Goal: Find contact information: Find contact information

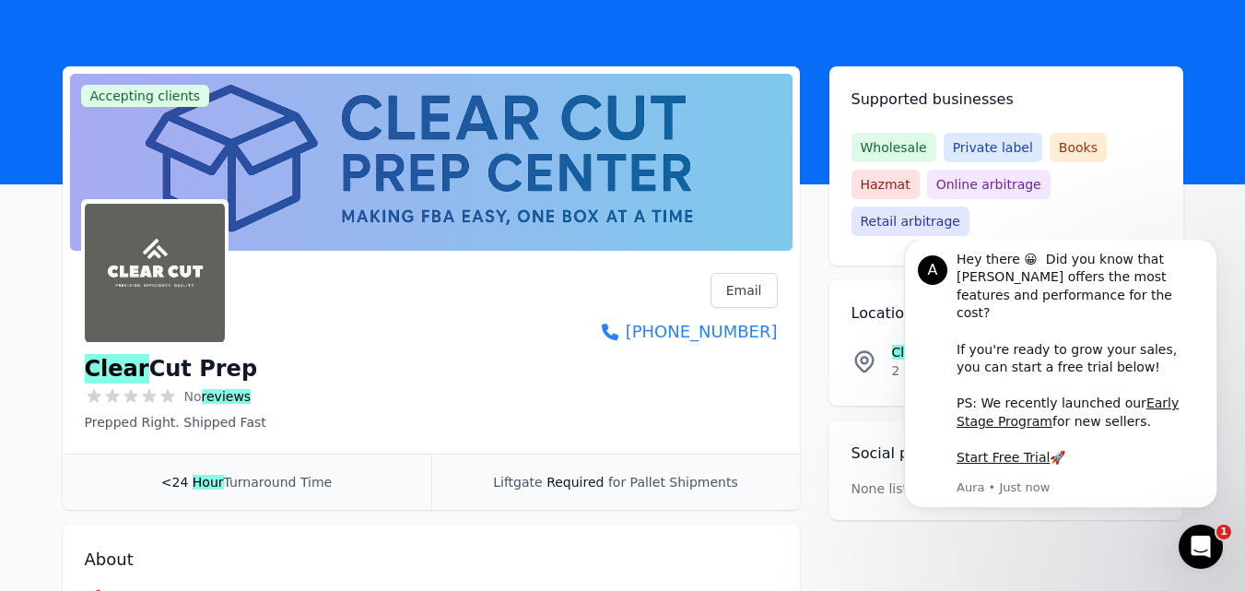
scroll to position [92, 0]
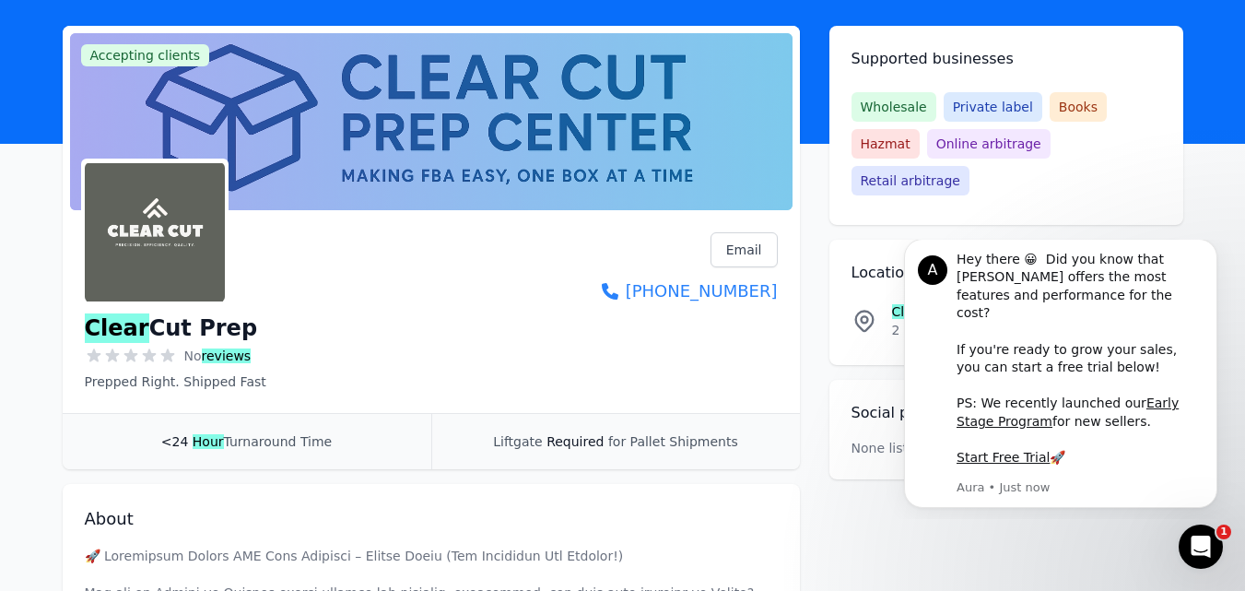
click at [792, 432] on div "Liftgate Required for Pallet Shipments" at bounding box center [615, 441] width 369 height 55
drag, startPoint x: 251, startPoint y: 393, endPoint x: 60, endPoint y: 386, distance: 190.9
click at [417, 346] on div "Clear Cut Prep No reviews Prepped Right. Shipped Fast Email Visit website [PHON…" at bounding box center [431, 311] width 693 height 158
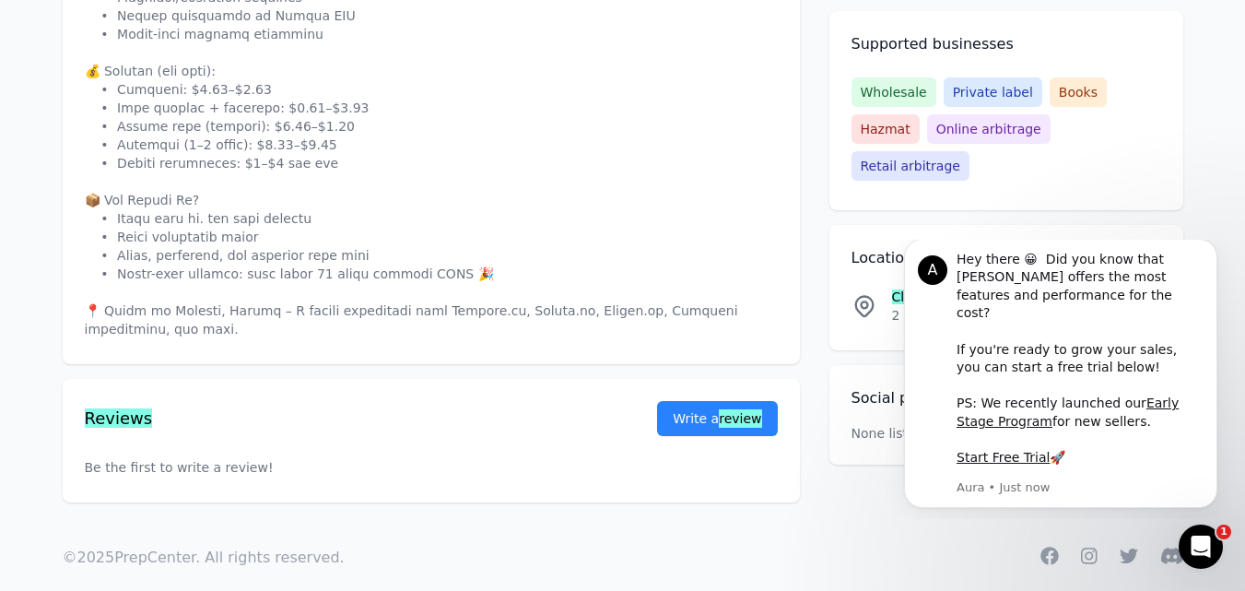
scroll to position [820, 0]
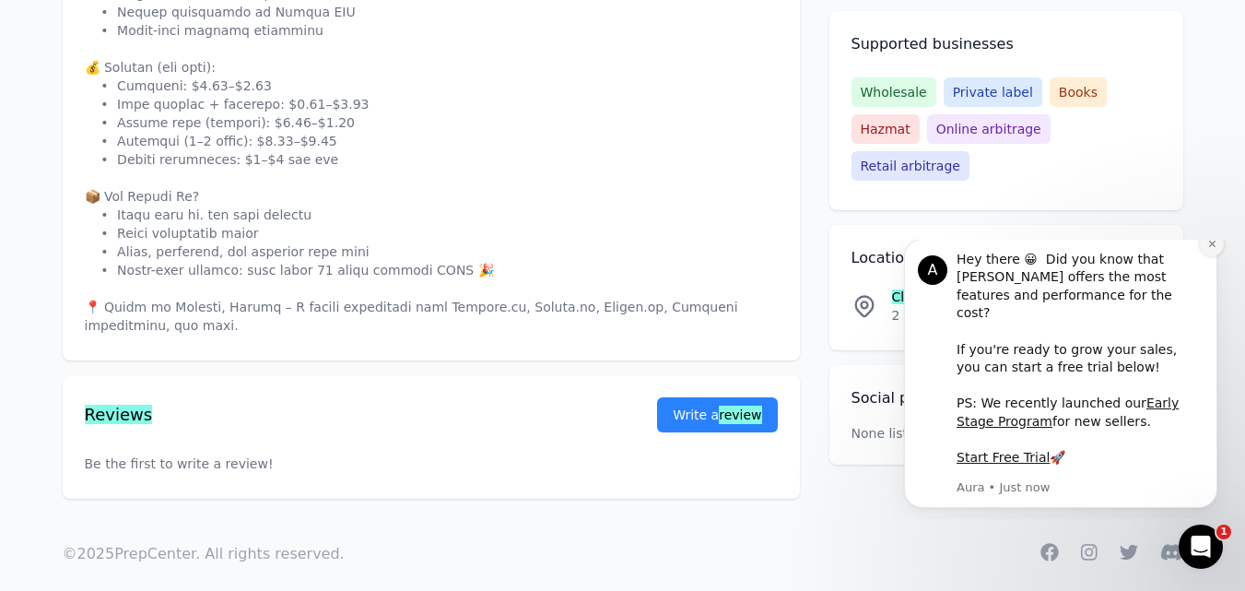
click at [1210, 247] on icon "Dismiss notification" at bounding box center [1211, 244] width 6 height 6
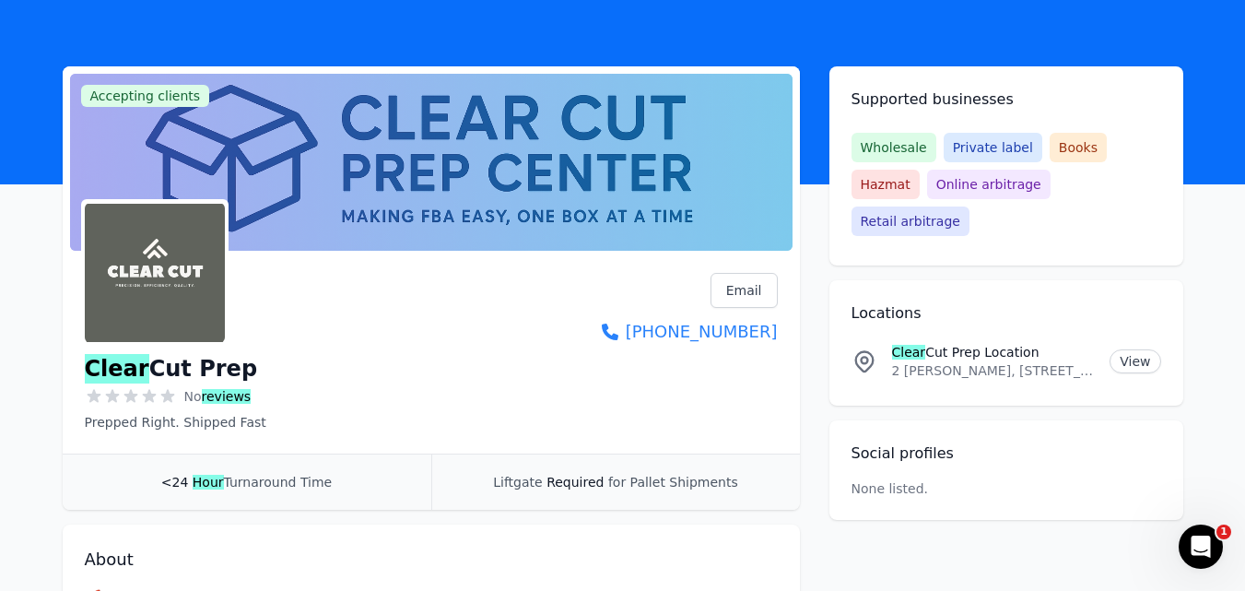
scroll to position [0, 0]
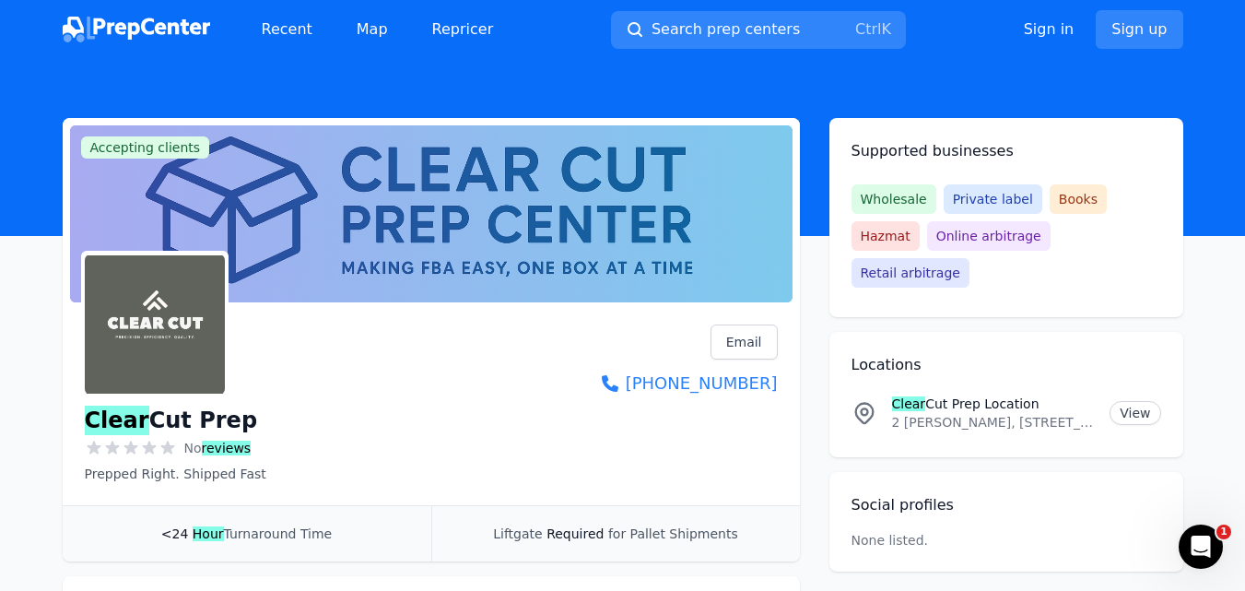
click at [797, 454] on div "Clear Cut Prep No reviews Prepped Right. Shipped Fast Email Visit website [PHON…" at bounding box center [431, 407] width 737 height 195
